Goal: Communication & Community: Share content

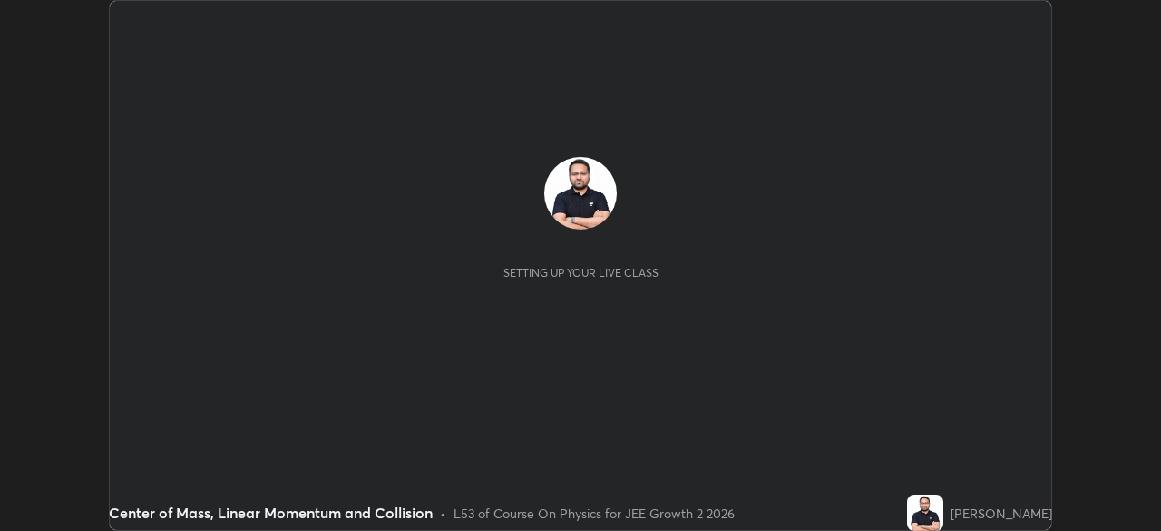
scroll to position [531, 1160]
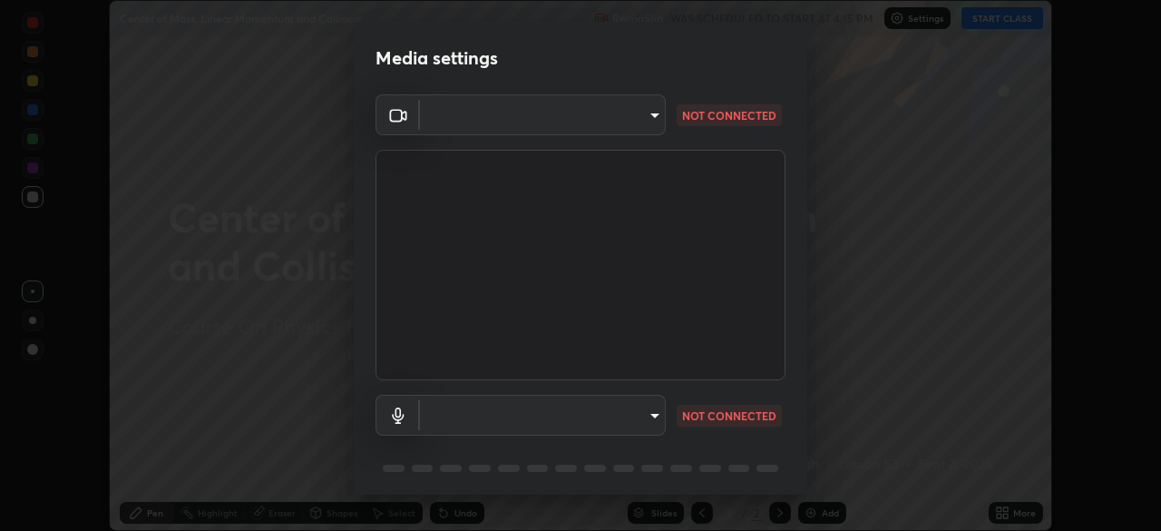
type input "192ca90c523cfdd937e4a0725d4108824b1e1e1832b9bb322643ae2a7bf66a5a"
type input "communications"
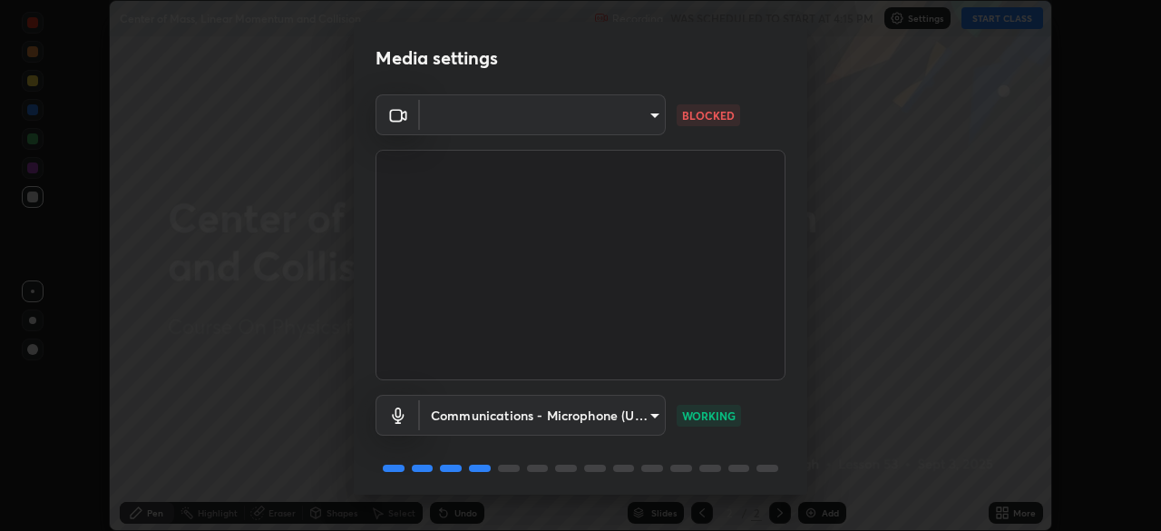
click at [646, 116] on body "Erase all Center of Mass, Linear Momentum and Collision Recording WAS SCHEDULED…" at bounding box center [580, 265] width 1161 height 531
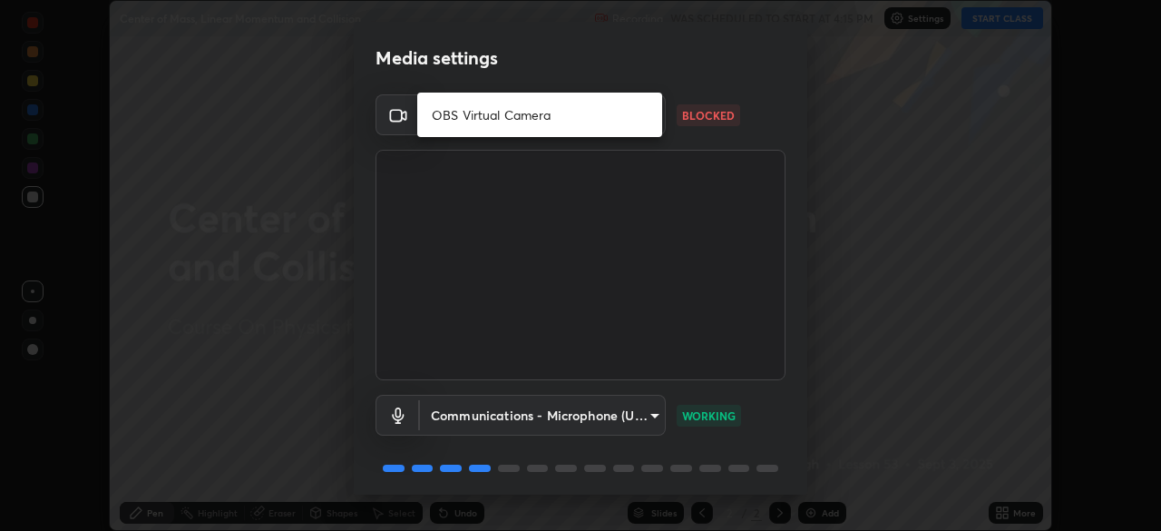
click at [625, 116] on li "OBS Virtual Camera" at bounding box center [539, 115] width 245 height 30
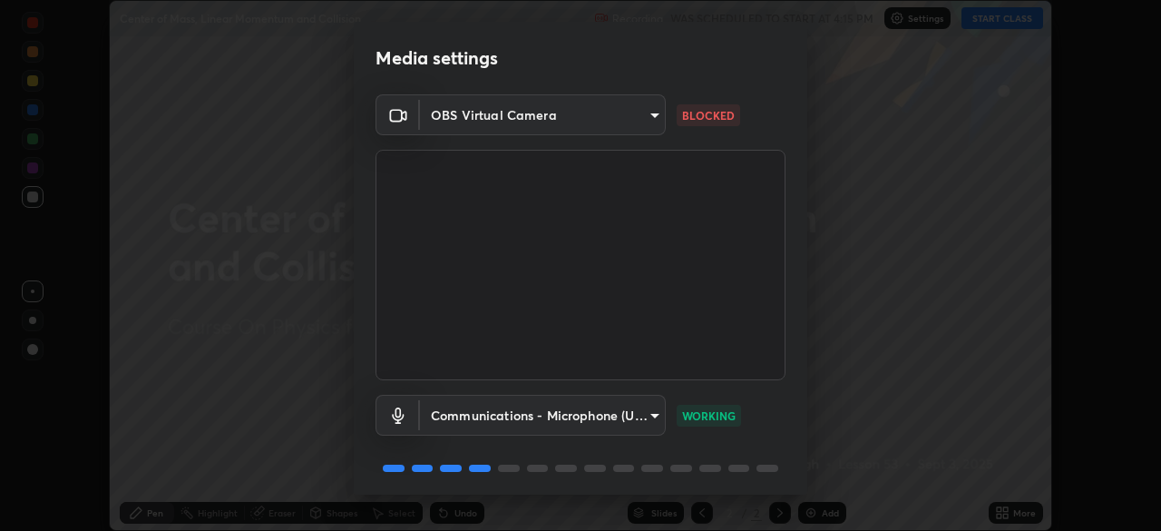
click at [633, 413] on body "Erase all Center of Mass, Linear Momentum and Collision Recording WAS SCHEDULED…" at bounding box center [580, 265] width 1161 height 531
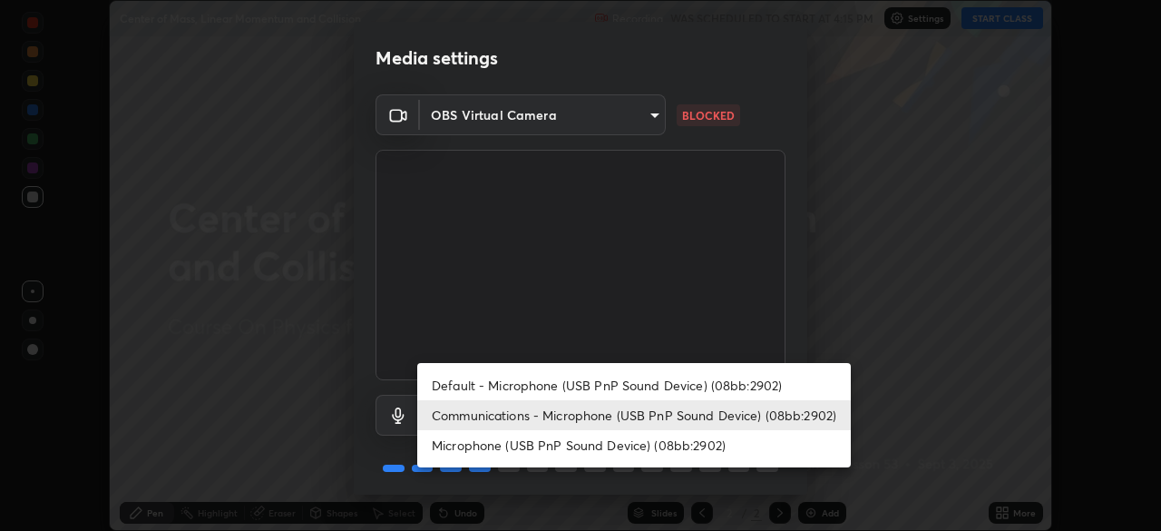
click at [635, 416] on li "Communications - Microphone (USB PnP Sound Device) (08bb:2902)" at bounding box center [634, 415] width 434 height 30
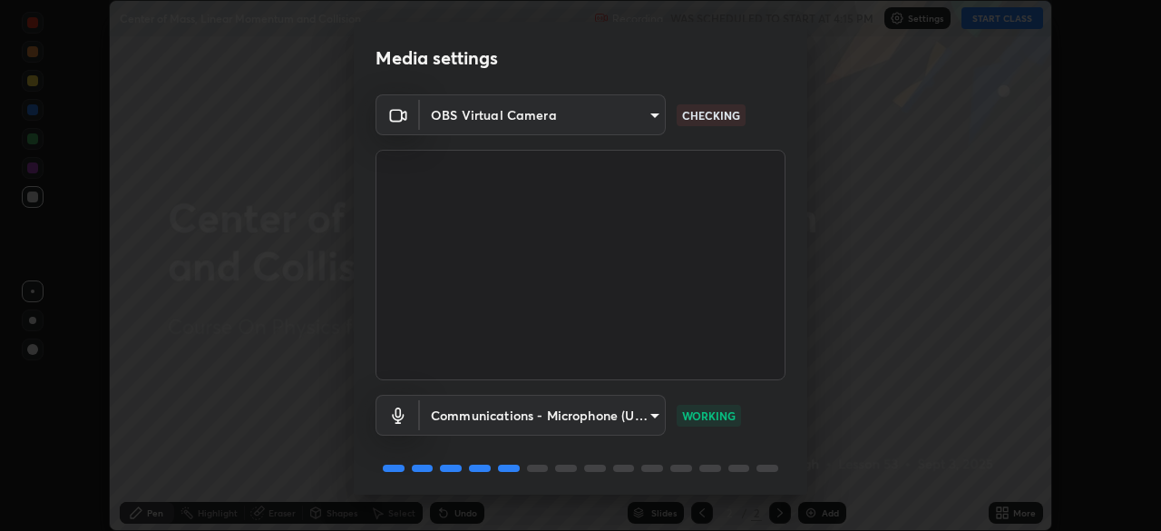
click at [649, 122] on body "Erase all Center of Mass, Linear Momentum and Collision Recording WAS SCHEDULED…" at bounding box center [580, 265] width 1161 height 531
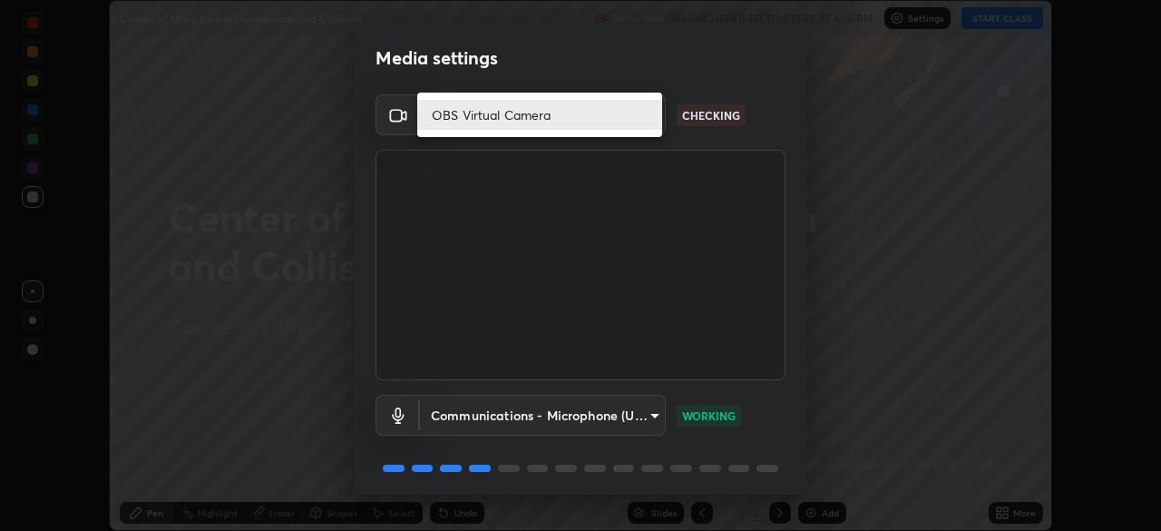
click at [675, 141] on div at bounding box center [580, 265] width 1161 height 531
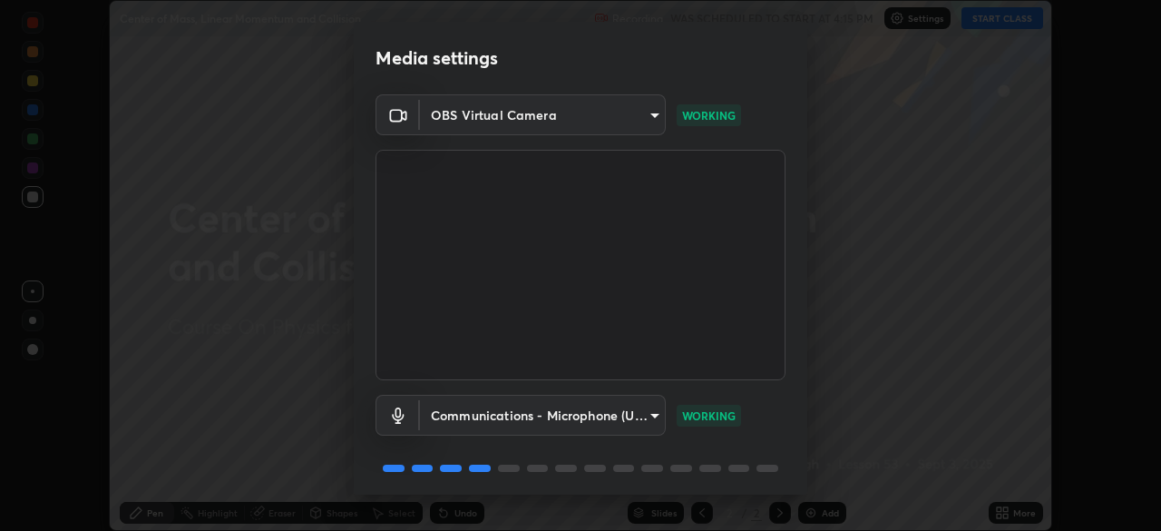
click at [659, 117] on body "Erase all Center of Mass, Linear Momentum and Collision Recording WAS SCHEDULED…" at bounding box center [580, 265] width 1161 height 531
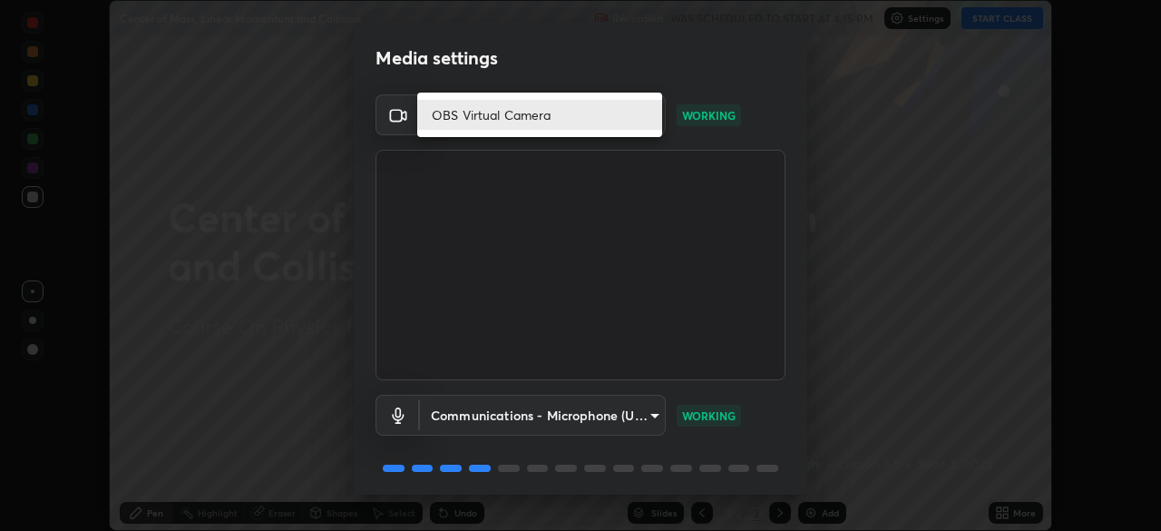
click at [645, 114] on li "OBS Virtual Camera" at bounding box center [539, 115] width 245 height 30
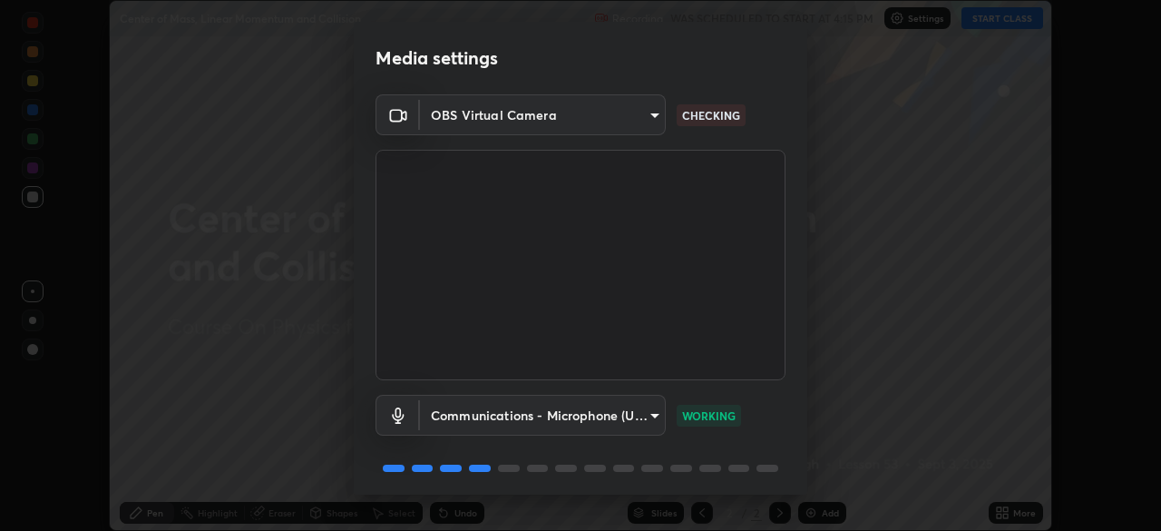
click at [652, 116] on body "Erase all Center of Mass, Linear Momentum and Collision Recording WAS SCHEDULED…" at bounding box center [580, 265] width 1161 height 531
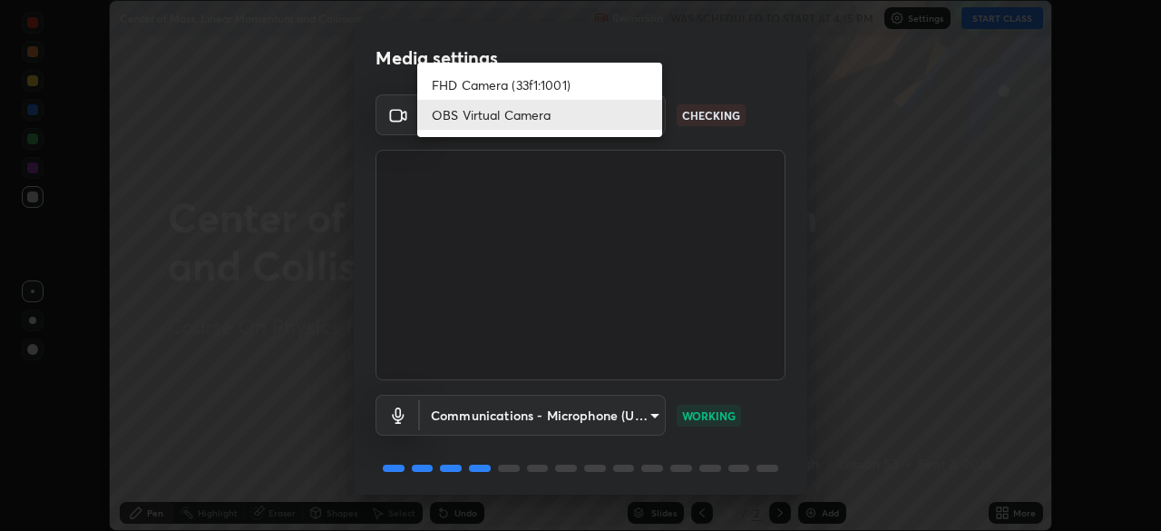
click at [635, 88] on li "FHD Camera (33f1:1001)" at bounding box center [539, 85] width 245 height 30
type input "192ca90c523cfdd937e4a0725d4108824b1e1e1832b9bb322643ae2a7bf66a5a"
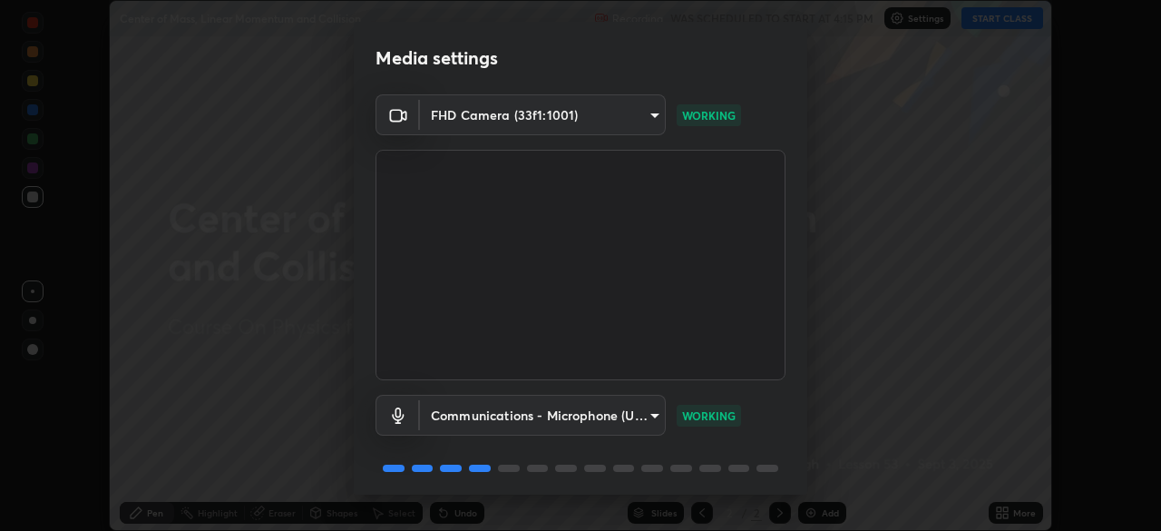
scroll to position [64, 0]
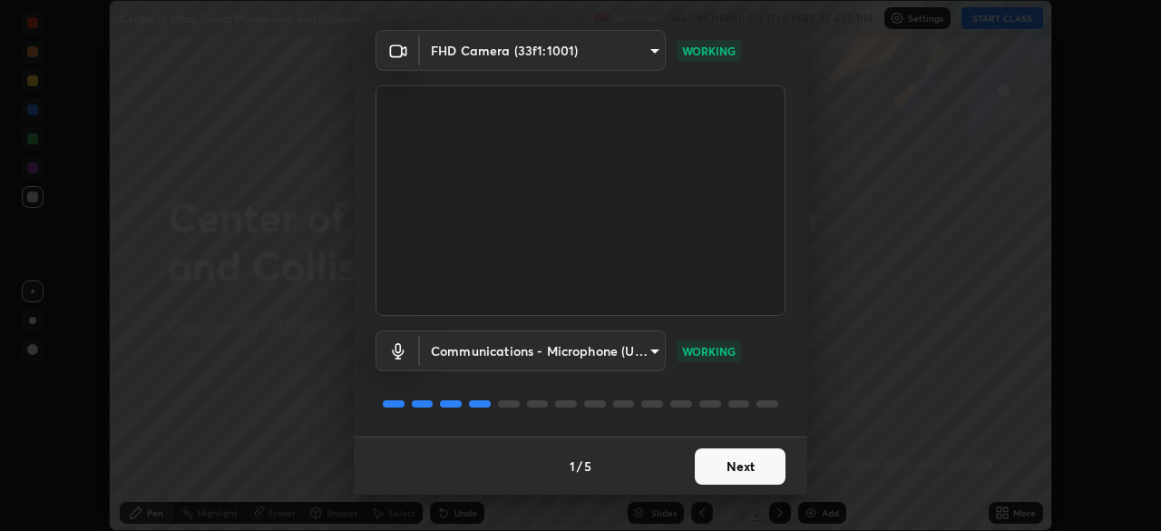
click at [752, 468] on button "Next" at bounding box center [740, 466] width 91 height 36
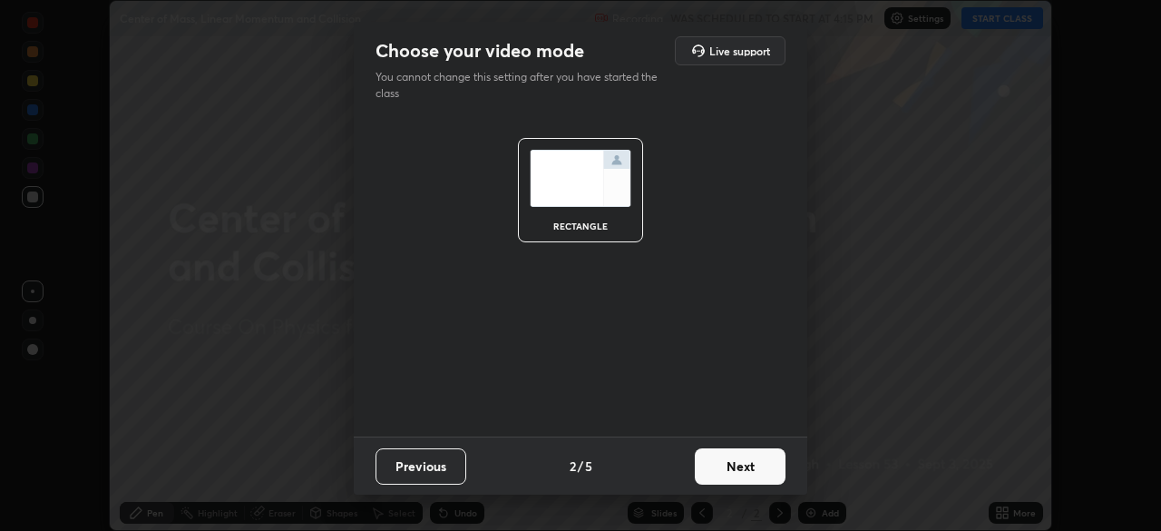
scroll to position [0, 0]
click at [750, 468] on button "Next" at bounding box center [740, 466] width 91 height 36
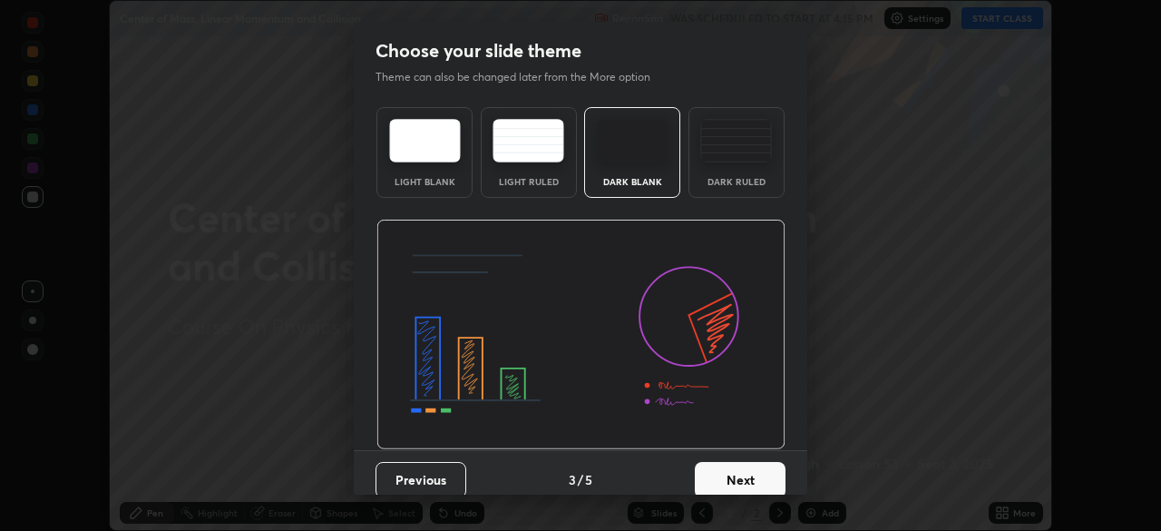
click at [748, 466] on button "Next" at bounding box center [740, 480] width 91 height 36
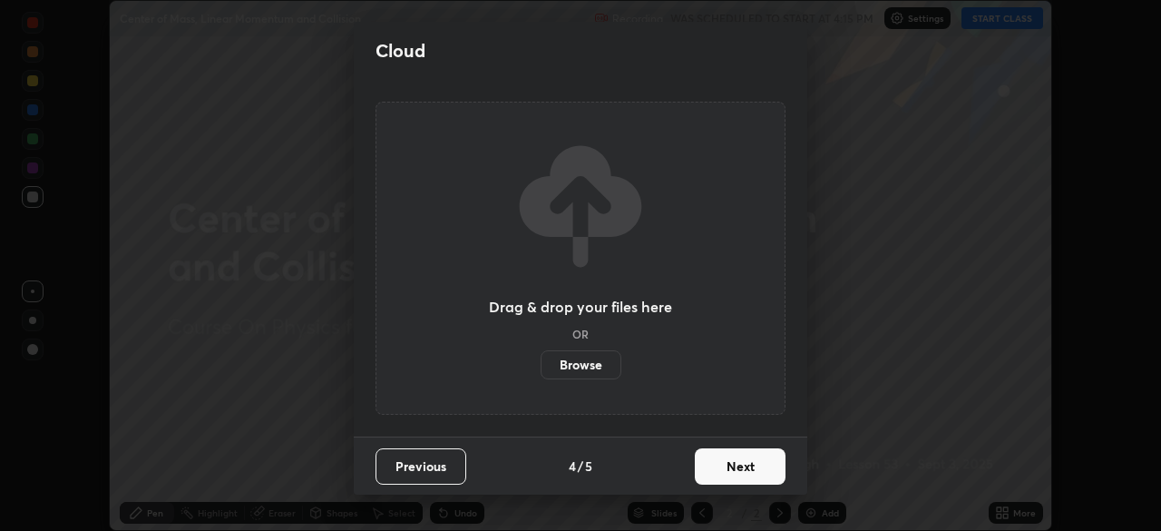
click at [750, 473] on button "Next" at bounding box center [740, 466] width 91 height 36
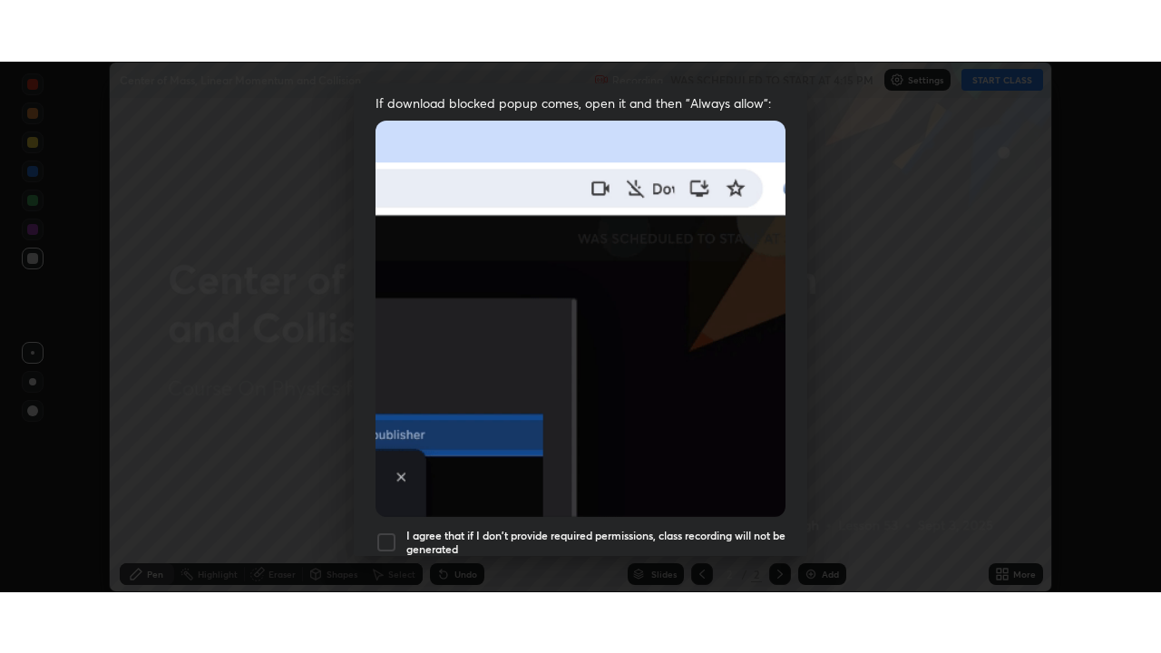
scroll to position [434, 0]
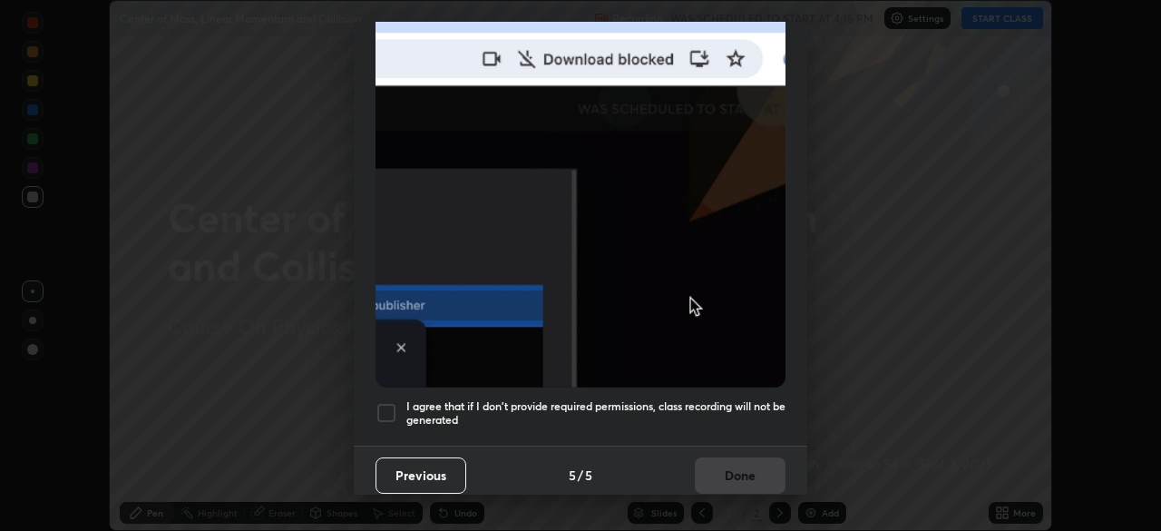
click at [724, 403] on h5 "I agree that if I don't provide required permissions, class recording will not …" at bounding box center [595, 413] width 379 height 28
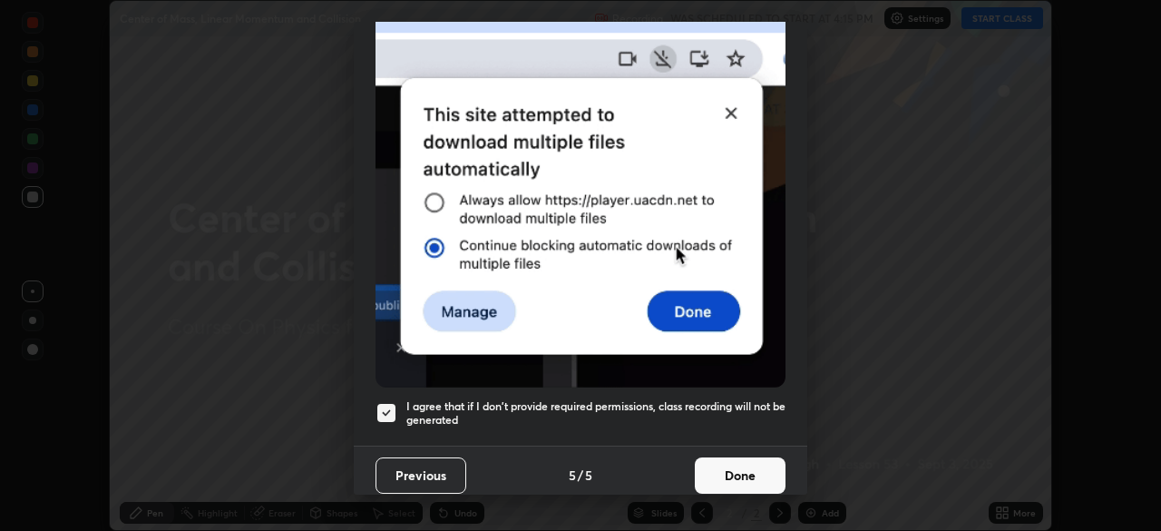
click at [740, 464] on button "Done" at bounding box center [740, 475] width 91 height 36
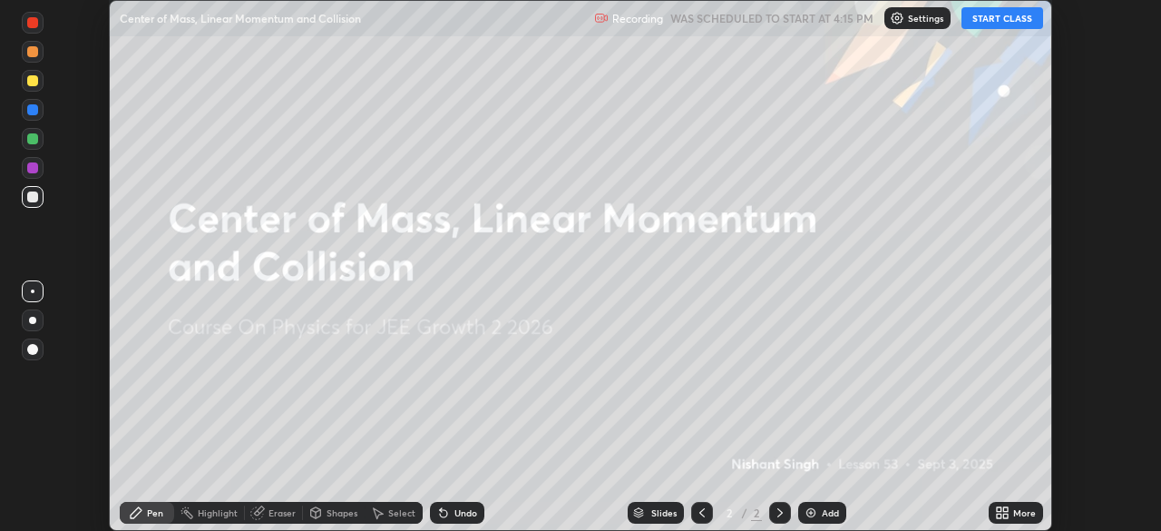
click at [990, 14] on button "START CLASS" at bounding box center [1002, 18] width 82 height 22
click at [1005, 509] on icon at bounding box center [1005, 509] width 5 height 5
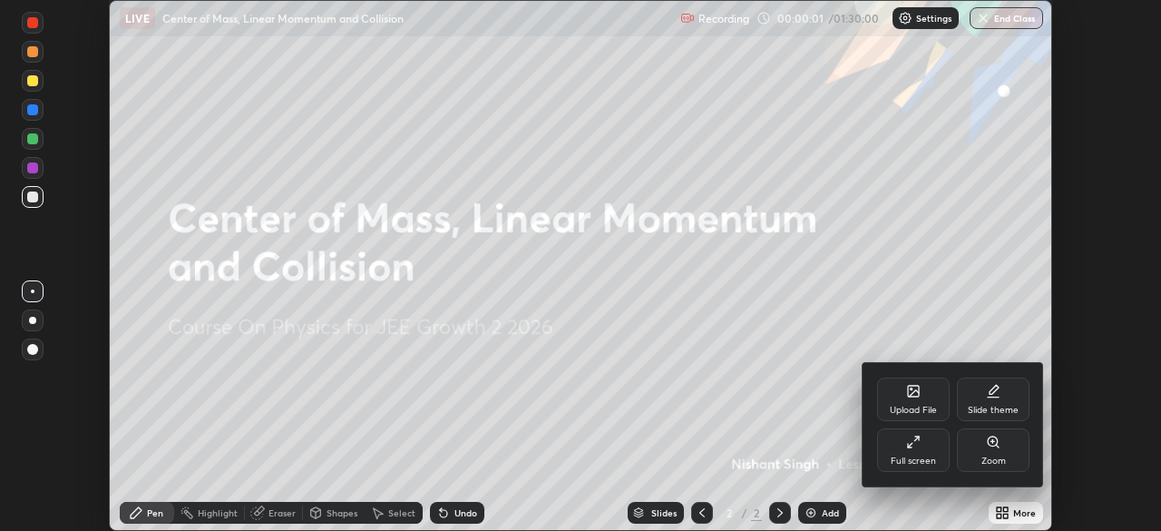
click at [928, 448] on div "Full screen" at bounding box center [913, 450] width 73 height 44
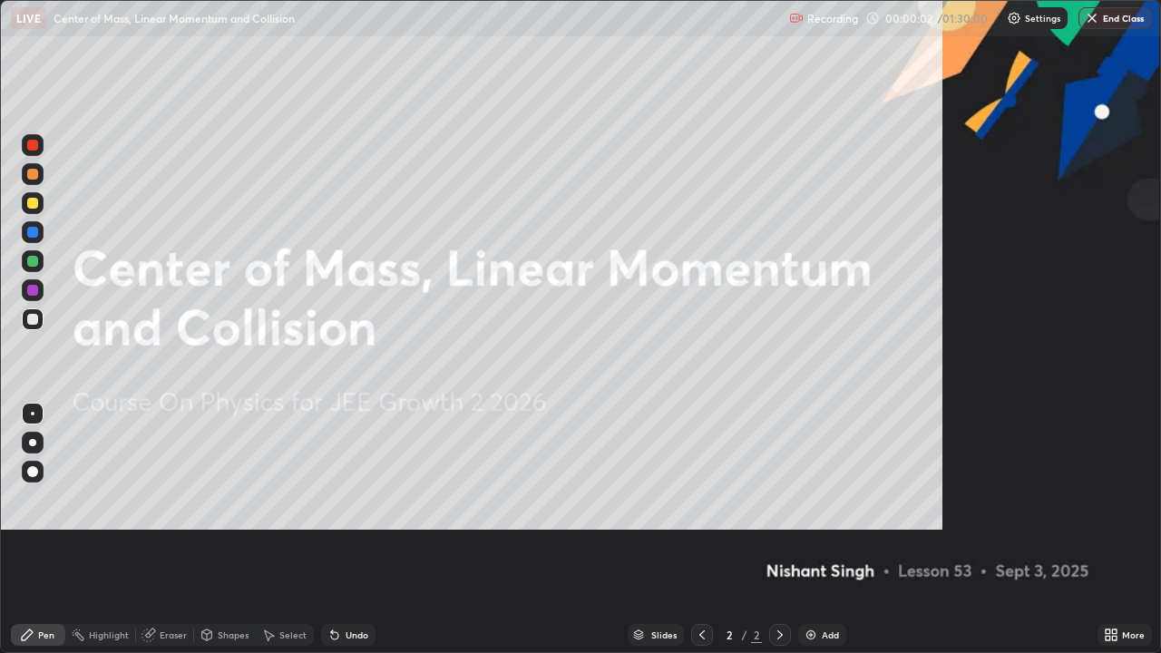
scroll to position [653, 1161]
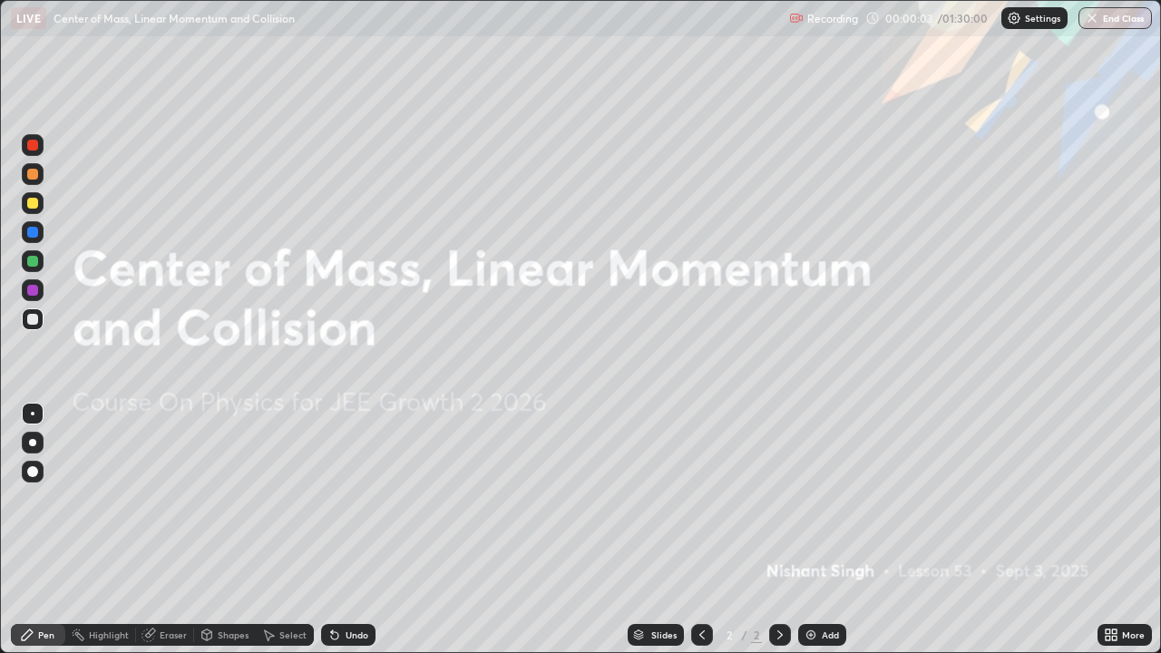
click at [828, 530] on div "Add" at bounding box center [830, 634] width 17 height 9
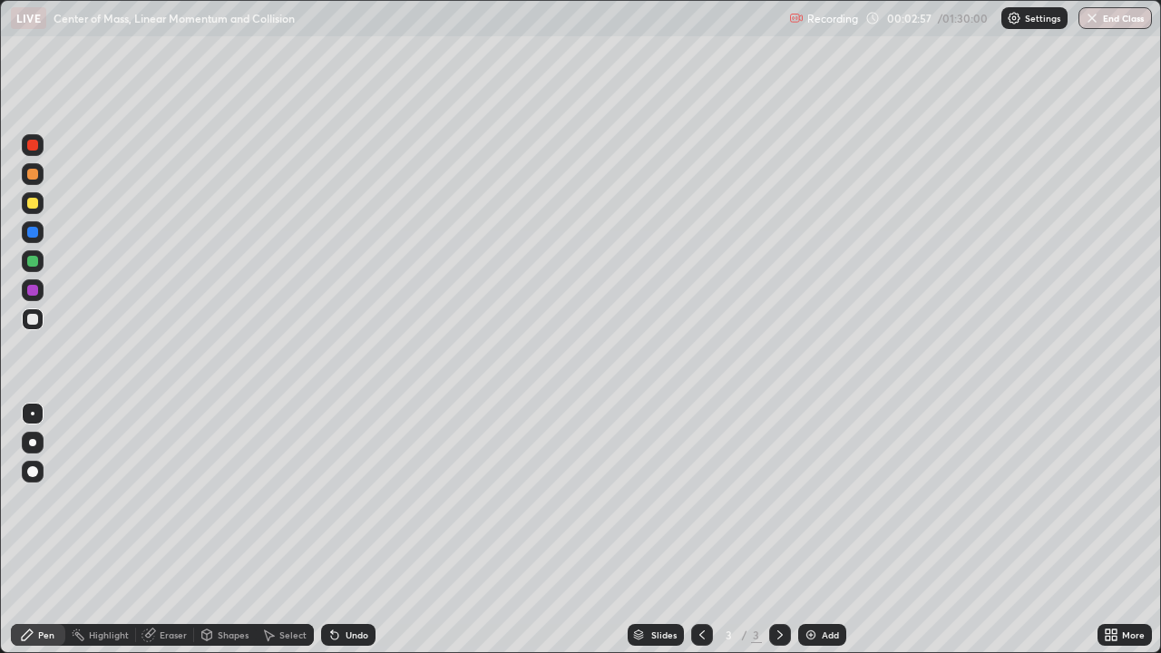
click at [40, 266] on div at bounding box center [33, 261] width 22 height 22
click at [29, 319] on div at bounding box center [32, 319] width 11 height 11
click at [818, 530] on div "Add" at bounding box center [822, 635] width 48 height 22
click at [778, 530] on icon at bounding box center [780, 635] width 15 height 15
click at [818, 530] on div "Add" at bounding box center [822, 635] width 48 height 22
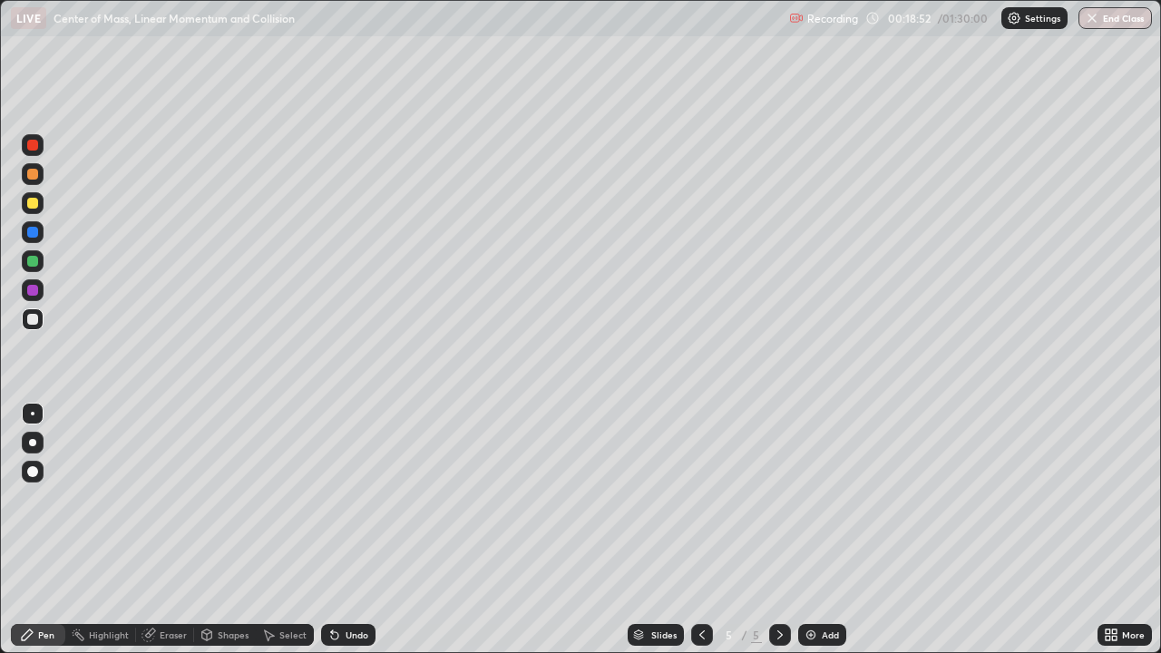
click at [352, 530] on div "Undo" at bounding box center [357, 634] width 23 height 9
click at [34, 206] on div at bounding box center [32, 203] width 11 height 11
click at [346, 530] on div "Undo" at bounding box center [357, 634] width 23 height 9
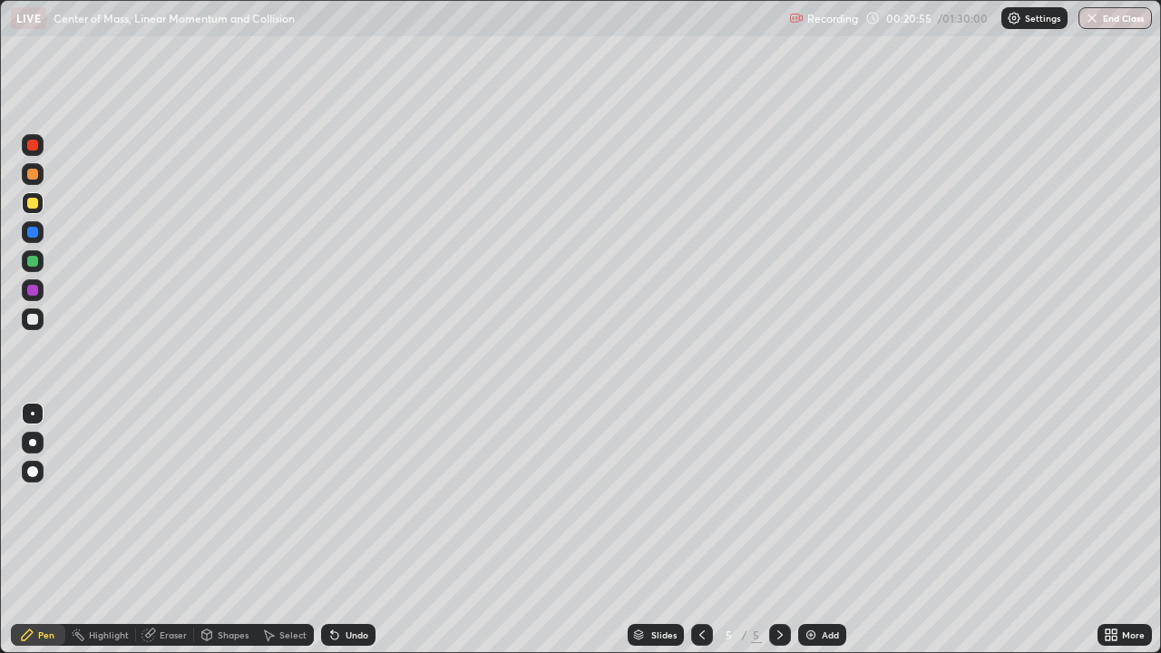
click at [346, 530] on div "Undo" at bounding box center [348, 635] width 54 height 22
click at [778, 530] on icon at bounding box center [780, 635] width 15 height 15
click at [822, 530] on div "Add" at bounding box center [830, 634] width 17 height 9
click at [43, 325] on div at bounding box center [33, 319] width 22 height 22
click at [34, 266] on div at bounding box center [32, 261] width 11 height 11
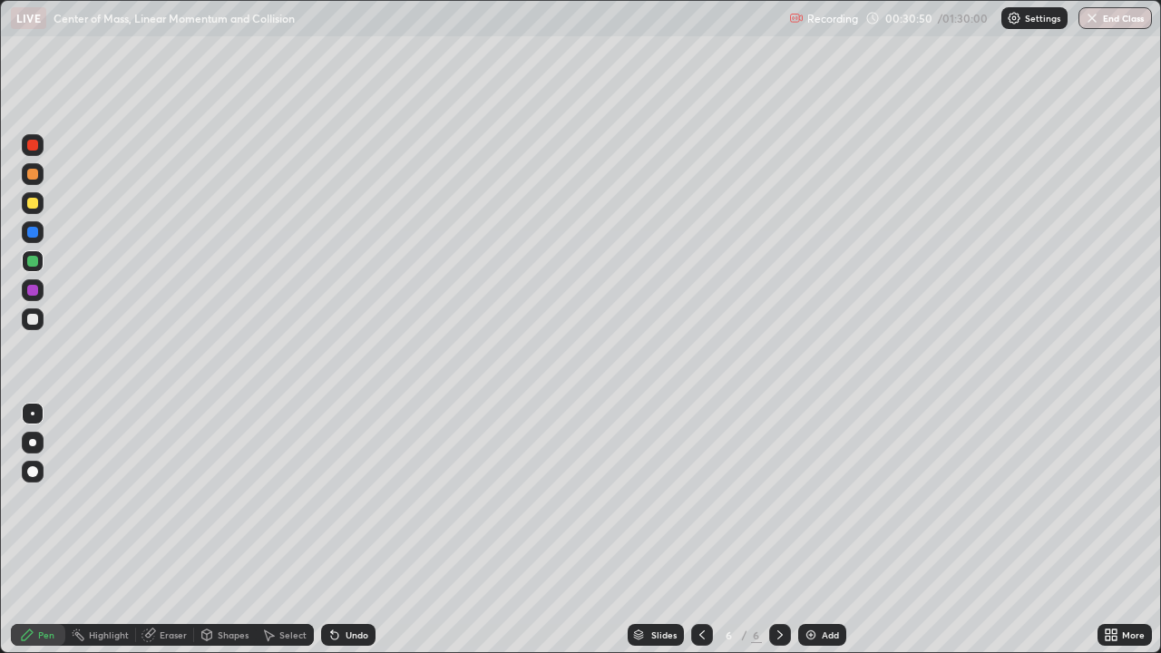
click at [781, 530] on icon at bounding box center [780, 635] width 15 height 15
click at [824, 530] on div "Add" at bounding box center [830, 634] width 17 height 9
click at [40, 326] on div at bounding box center [33, 319] width 22 height 22
click at [34, 203] on div at bounding box center [32, 203] width 11 height 11
click at [36, 237] on div at bounding box center [33, 232] width 22 height 22
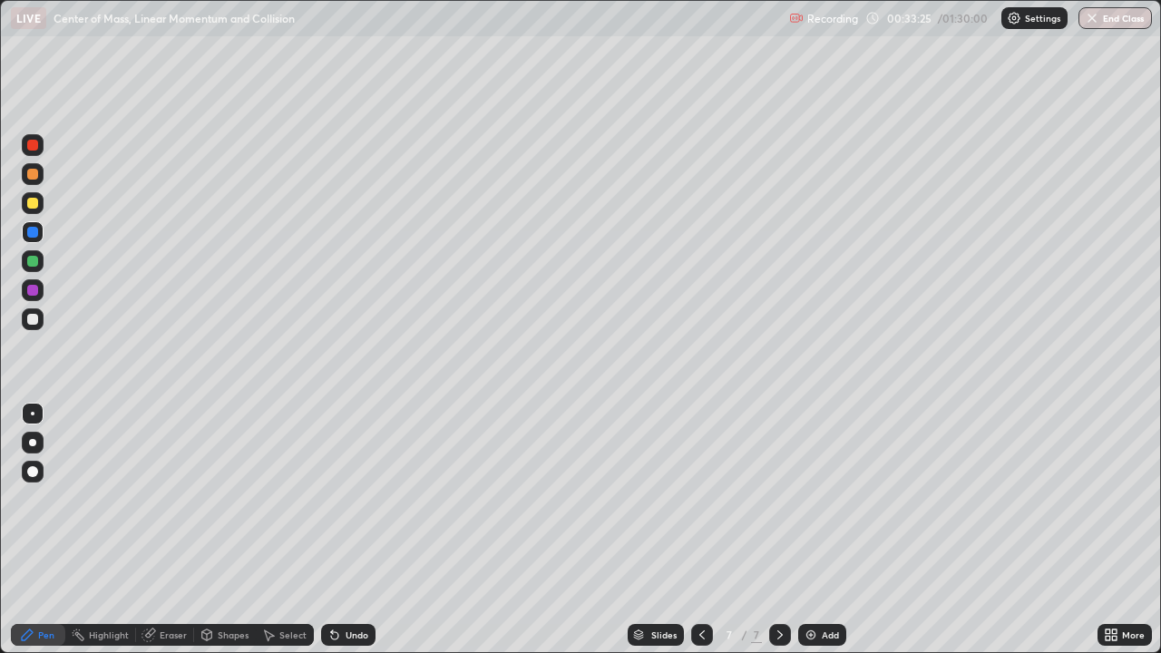
click at [40, 321] on div at bounding box center [33, 319] width 22 height 22
click at [701, 530] on icon at bounding box center [702, 635] width 15 height 15
click at [778, 530] on icon at bounding box center [780, 635] width 15 height 15
click at [780, 530] on icon at bounding box center [780, 635] width 15 height 15
click at [778, 530] on icon at bounding box center [780, 635] width 15 height 15
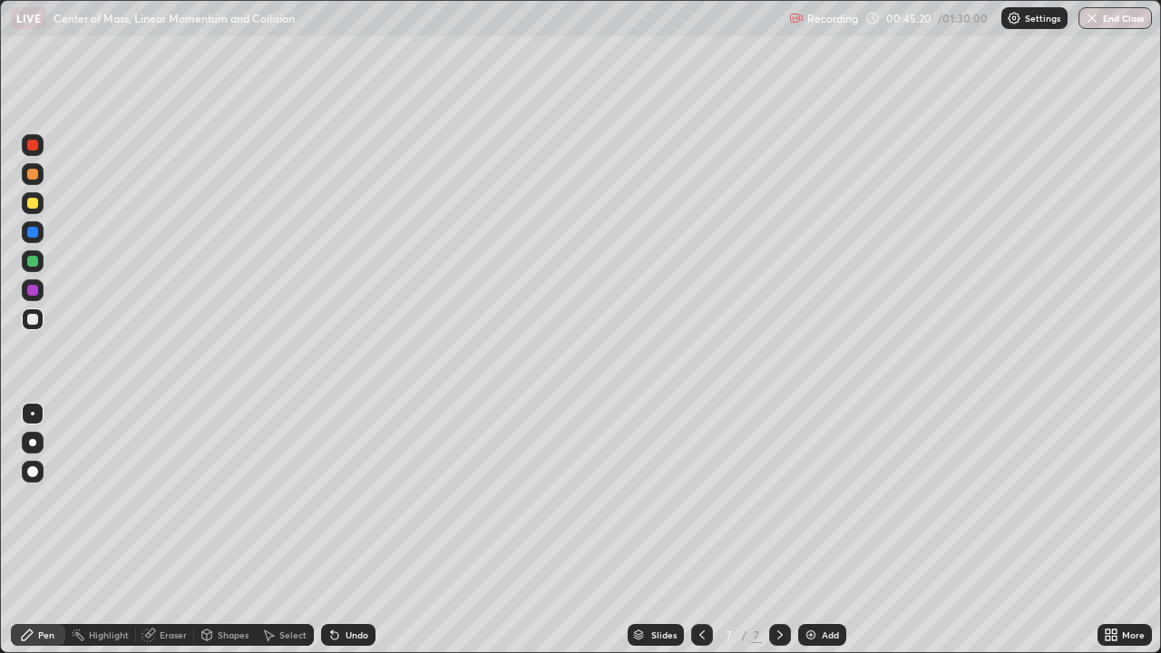
click at [825, 530] on div "Add" at bounding box center [830, 634] width 17 height 9
click at [38, 268] on div at bounding box center [33, 261] width 22 height 22
click at [34, 205] on div at bounding box center [32, 203] width 11 height 11
click at [34, 145] on div at bounding box center [32, 145] width 11 height 11
click at [32, 327] on div at bounding box center [33, 319] width 22 height 22
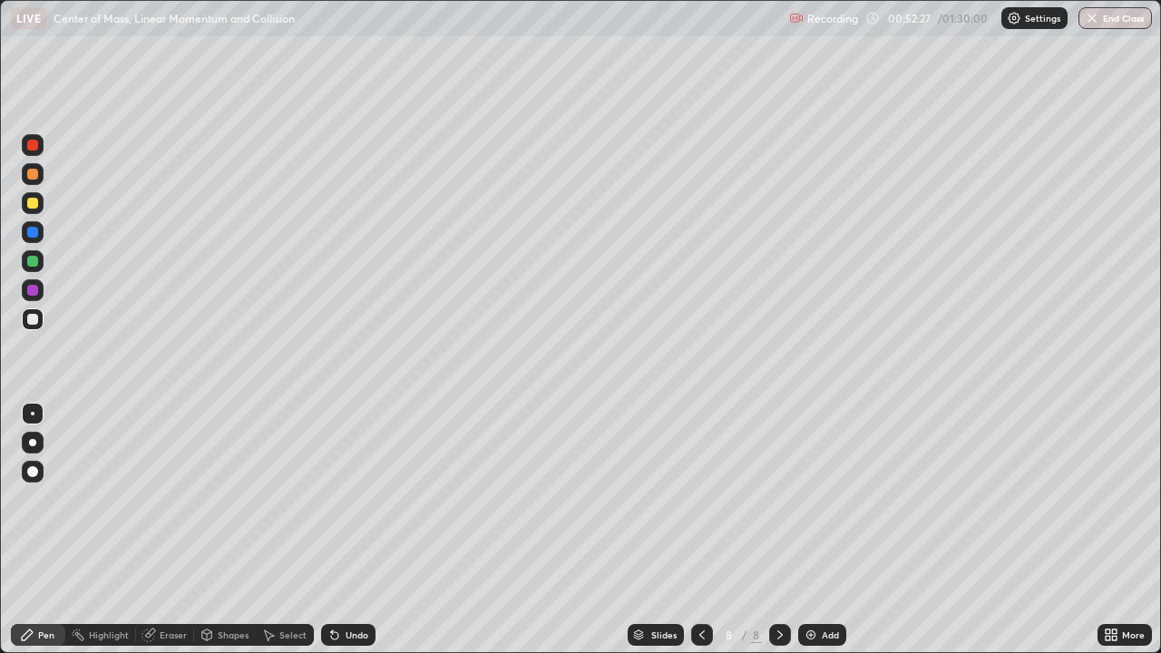
click at [33, 204] on div at bounding box center [32, 203] width 11 height 11
click at [778, 530] on icon at bounding box center [780, 635] width 15 height 15
click at [826, 530] on div "Add" at bounding box center [830, 634] width 17 height 9
click at [40, 323] on div at bounding box center [33, 319] width 22 height 22
click at [37, 179] on div at bounding box center [33, 174] width 22 height 22
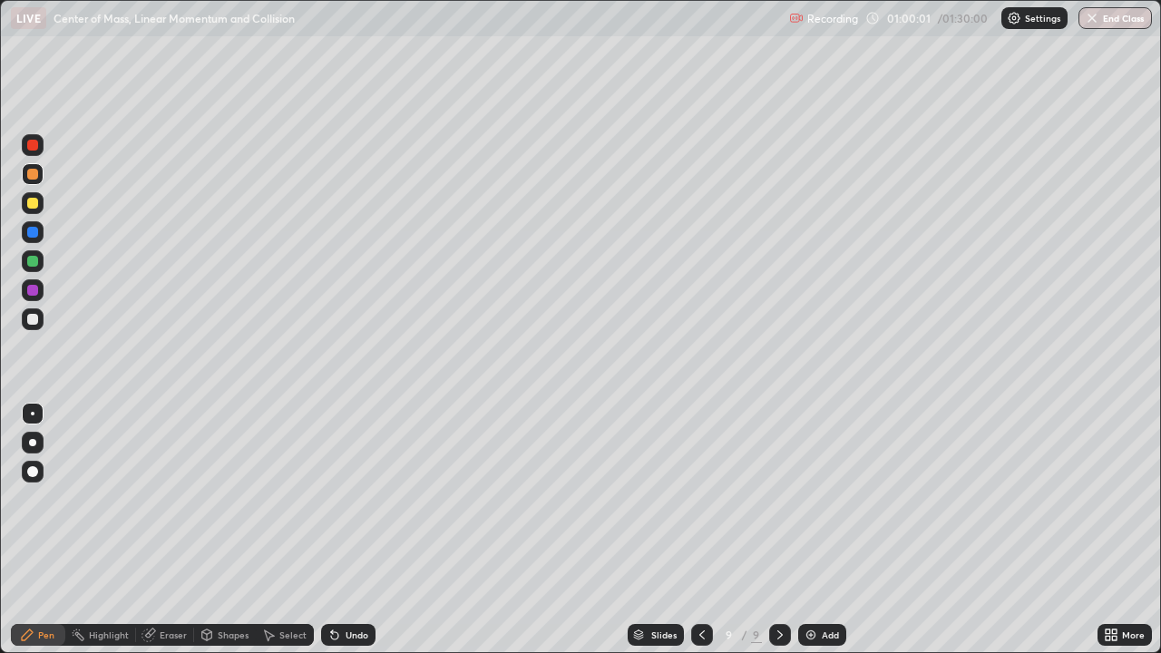
click at [29, 235] on div at bounding box center [32, 232] width 11 height 11
click at [34, 321] on div at bounding box center [32, 319] width 11 height 11
click at [346, 530] on div "Undo" at bounding box center [348, 635] width 54 height 22
click at [346, 530] on div "Undo" at bounding box center [357, 634] width 23 height 9
click at [347, 530] on div "Undo" at bounding box center [348, 635] width 54 height 22
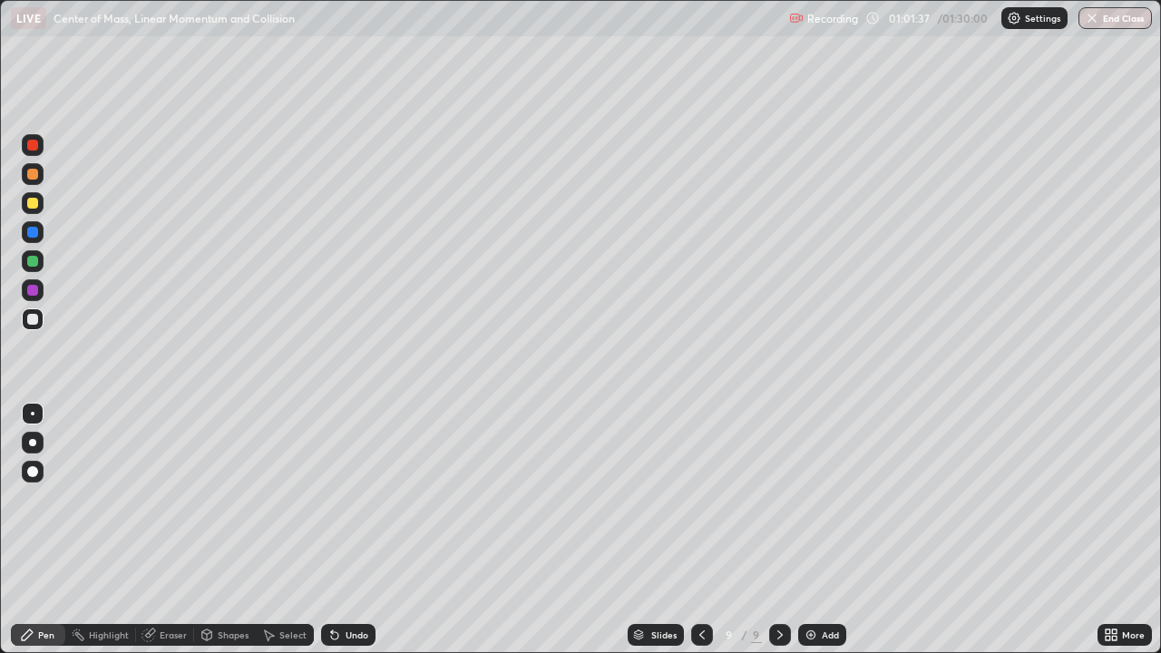
click at [352, 530] on div "Undo" at bounding box center [348, 635] width 54 height 22
click at [346, 530] on div "Undo" at bounding box center [357, 634] width 23 height 9
click at [354, 530] on div "Undo" at bounding box center [357, 634] width 23 height 9
click at [354, 530] on div "Undo" at bounding box center [348, 635] width 54 height 22
click at [344, 530] on div "Undo" at bounding box center [348, 635] width 54 height 22
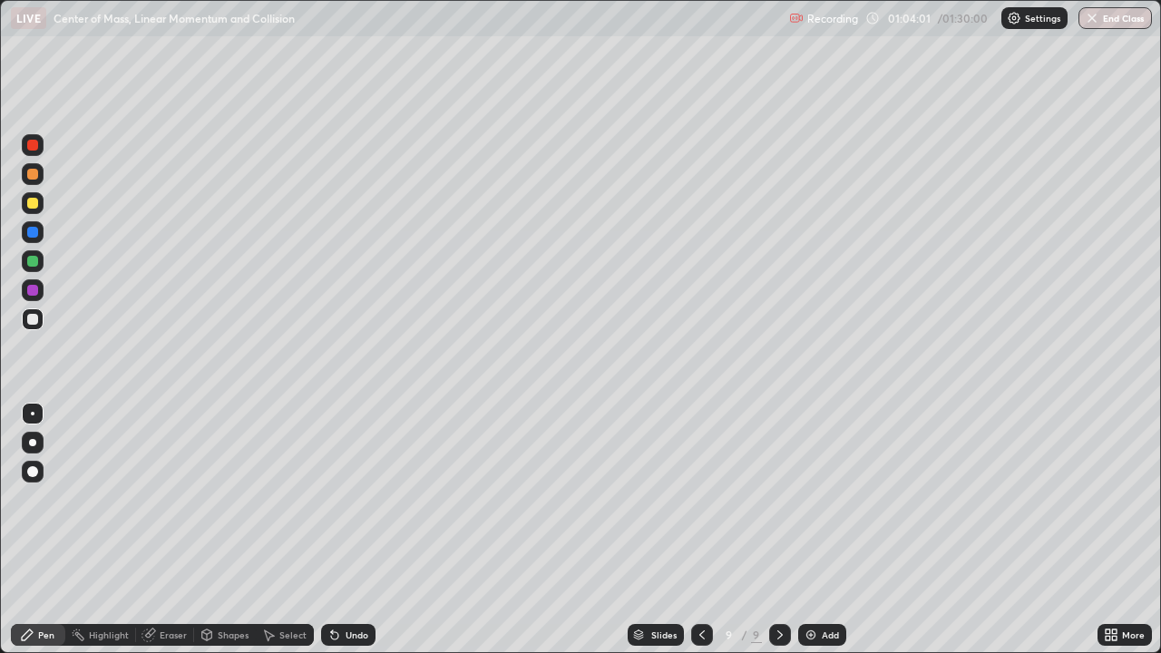
click at [778, 530] on icon at bounding box center [780, 635] width 15 height 15
click at [819, 530] on div "Add" at bounding box center [822, 635] width 48 height 22
click at [35, 208] on div at bounding box center [32, 203] width 11 height 11
click at [34, 319] on div at bounding box center [32, 319] width 11 height 11
click at [39, 239] on div at bounding box center [33, 232] width 22 height 22
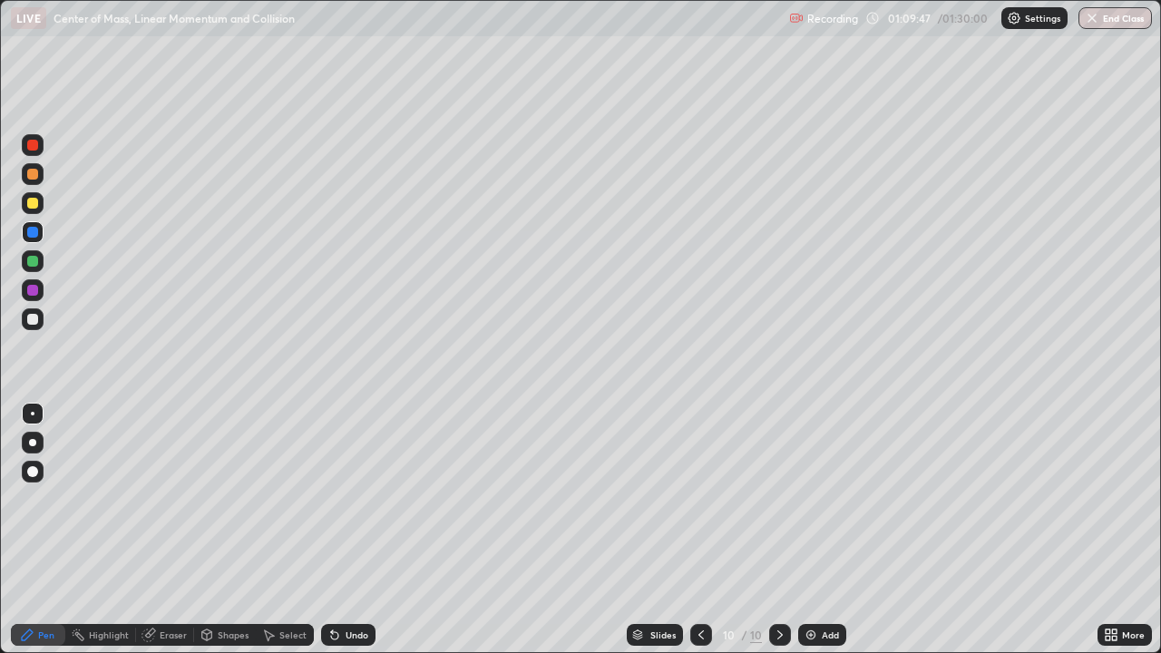
click at [35, 324] on div at bounding box center [32, 319] width 11 height 11
click at [347, 530] on div "Undo" at bounding box center [357, 634] width 23 height 9
click at [778, 530] on icon at bounding box center [780, 635] width 15 height 15
click at [822, 530] on div "Add" at bounding box center [830, 634] width 17 height 9
click at [37, 236] on div at bounding box center [32, 232] width 11 height 11
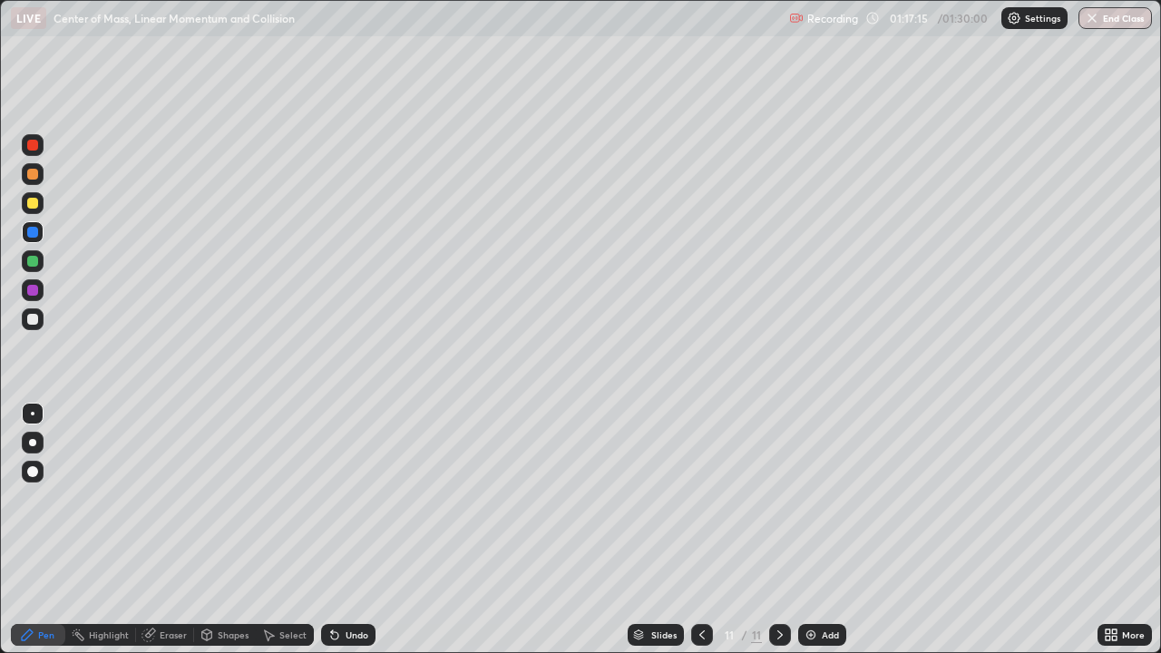
click at [35, 319] on div at bounding box center [32, 319] width 11 height 11
click at [356, 530] on div "Undo" at bounding box center [345, 635] width 62 height 36
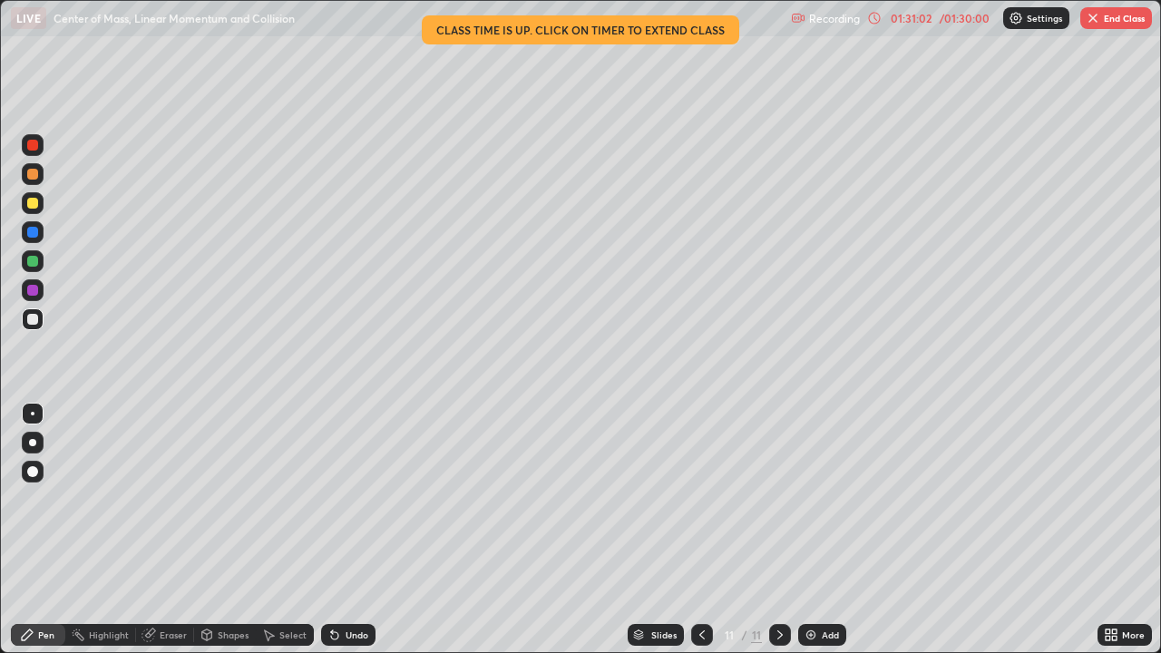
click at [1099, 17] on img "button" at bounding box center [1093, 18] width 15 height 15
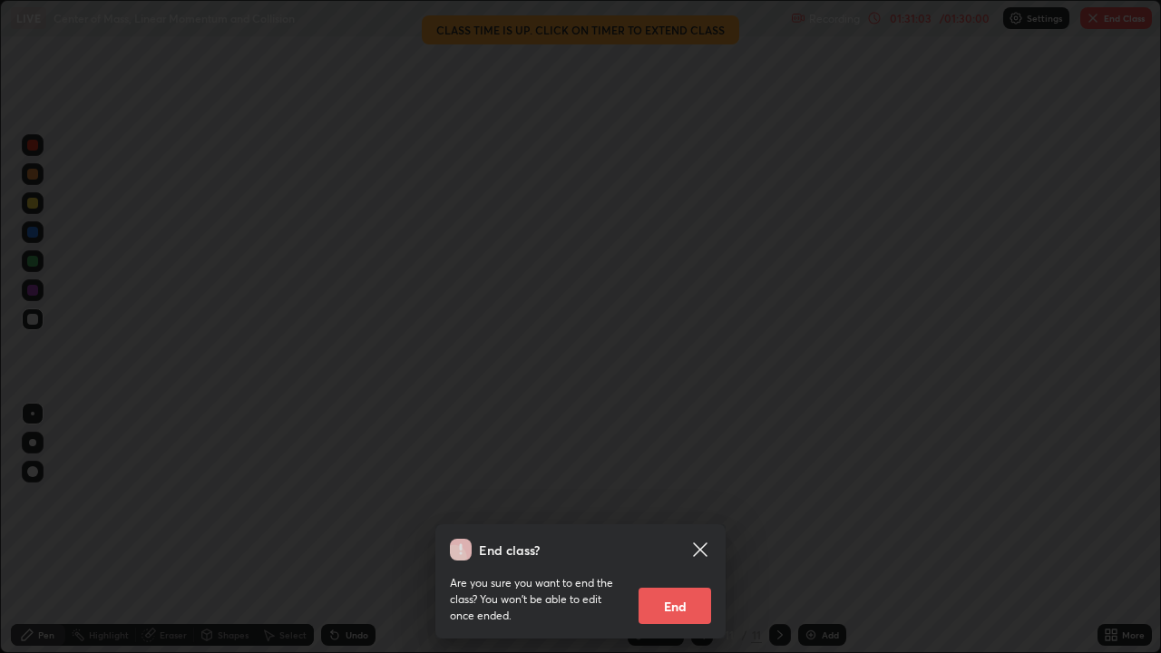
click at [672, 530] on button "End" at bounding box center [675, 606] width 73 height 36
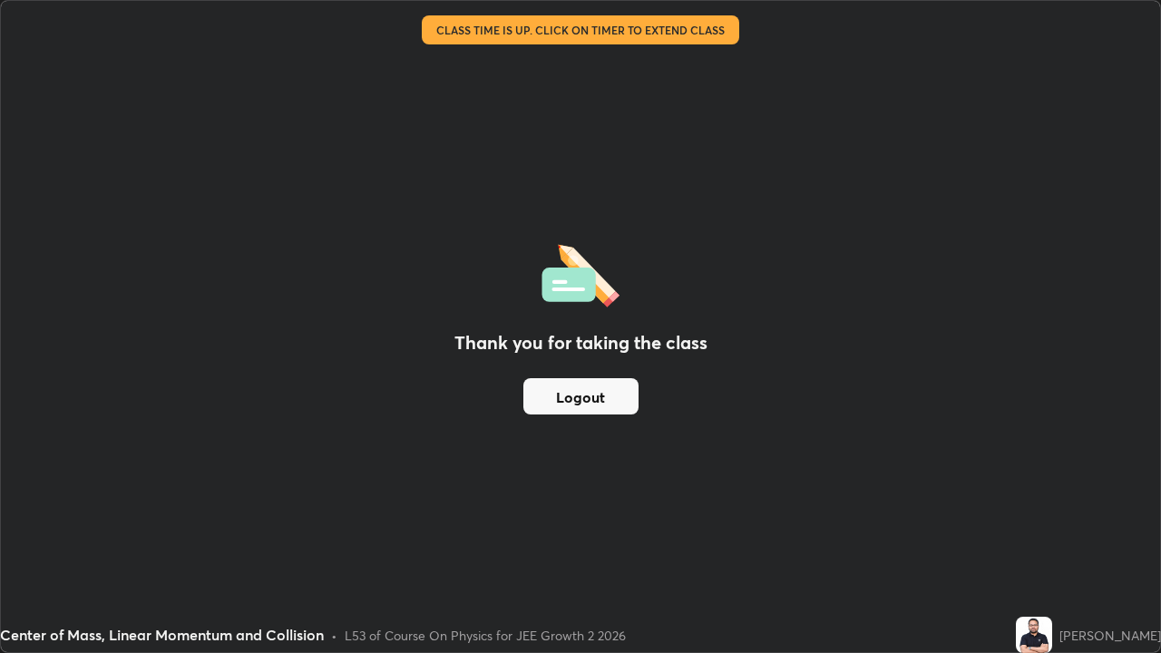
click at [571, 395] on button "Logout" at bounding box center [580, 396] width 115 height 36
